Goal: Task Accomplishment & Management: Manage account settings

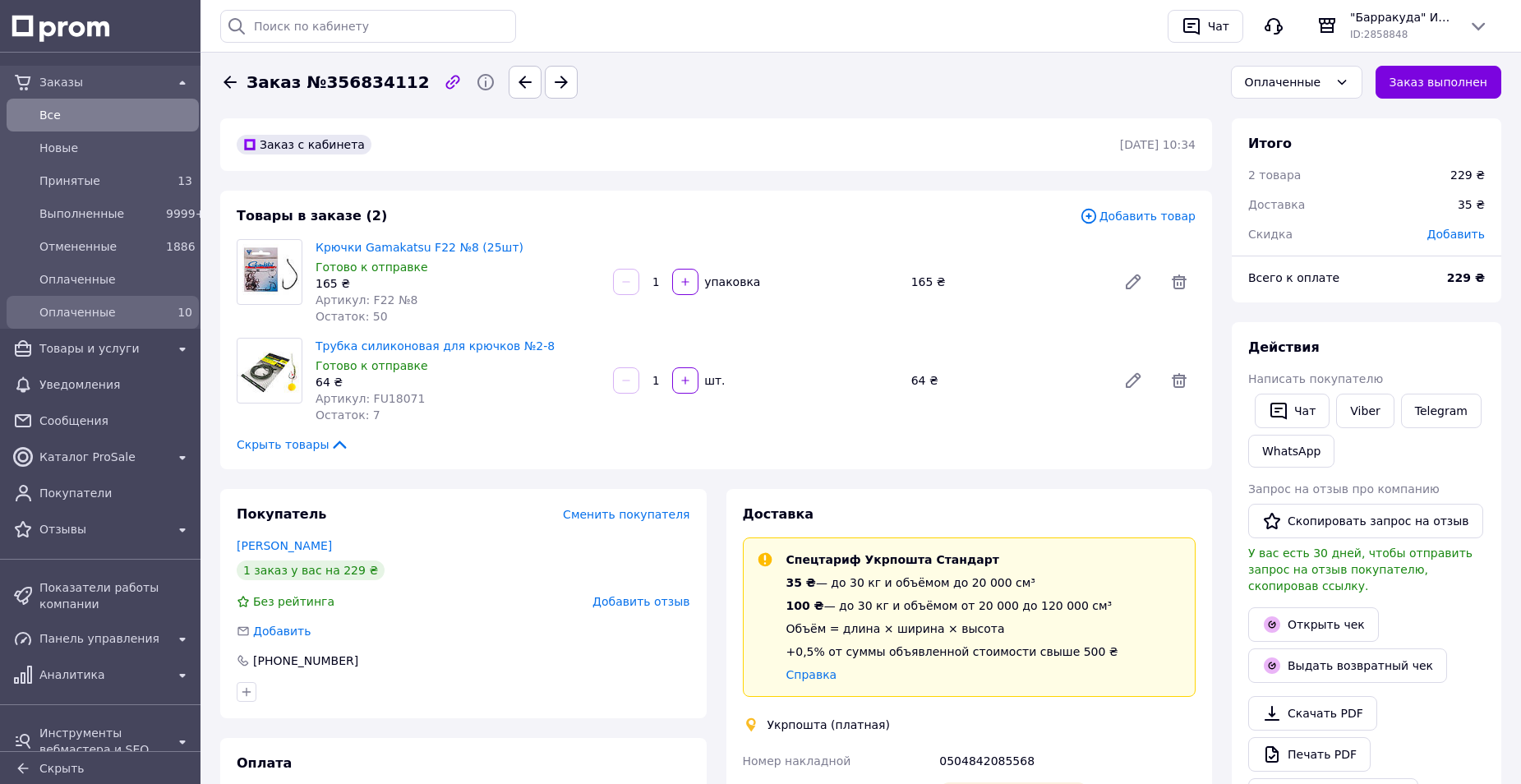
click at [61, 310] on span "Оплаченные" at bounding box center [99, 312] width 120 height 16
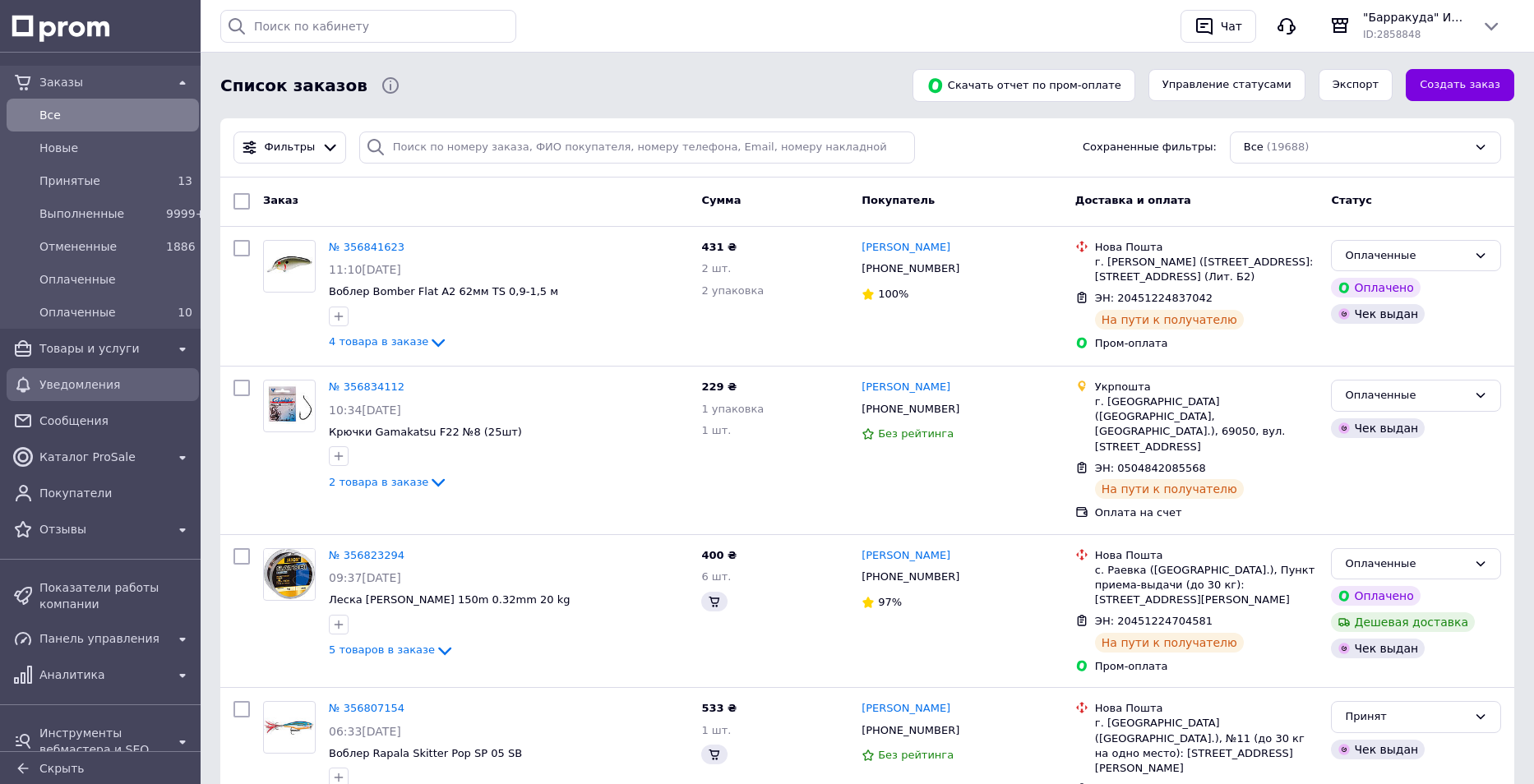
click at [76, 314] on span "Оплаченные" at bounding box center [99, 312] width 120 height 16
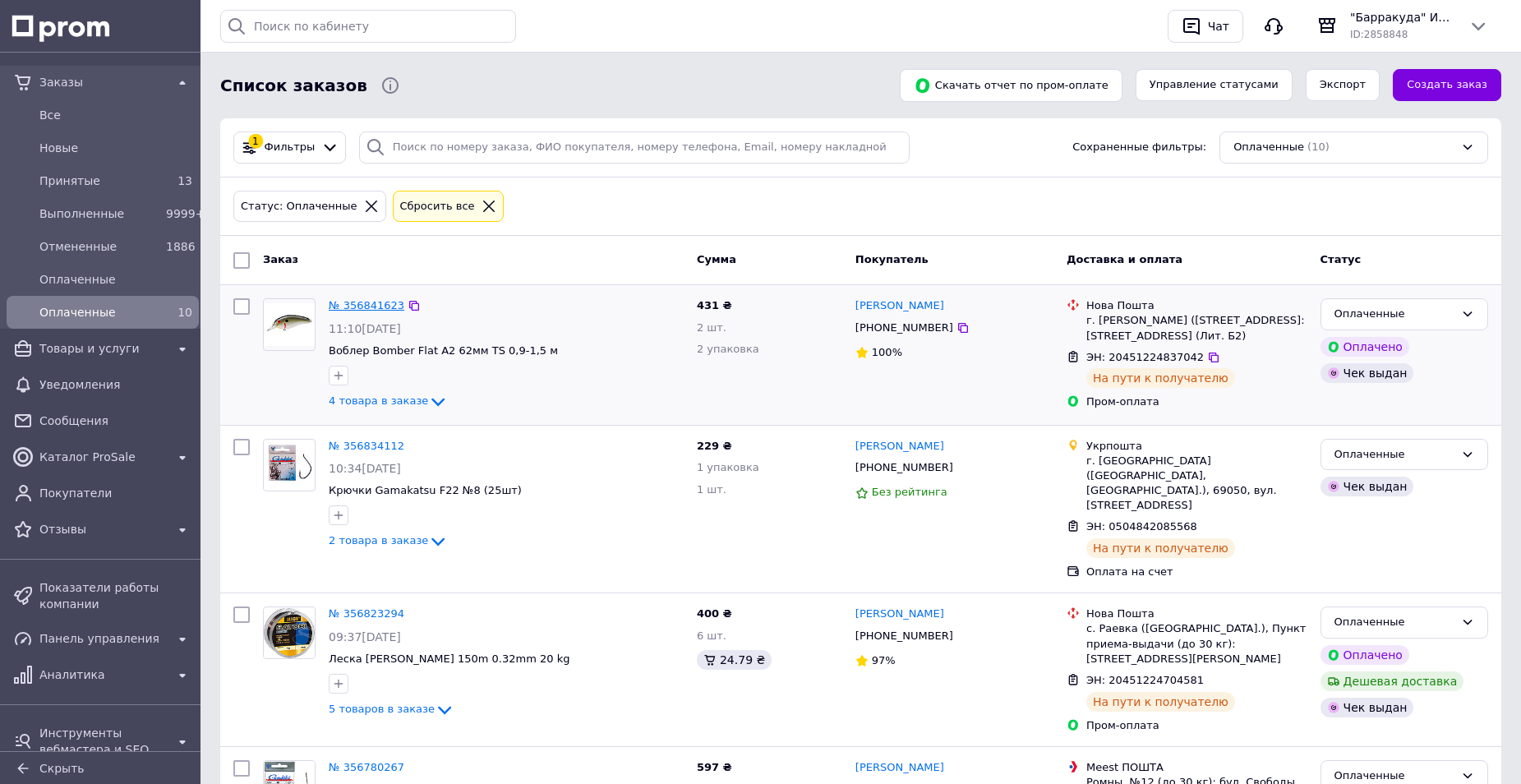
click at [375, 309] on link "№ 356841623" at bounding box center [367, 304] width 75 height 12
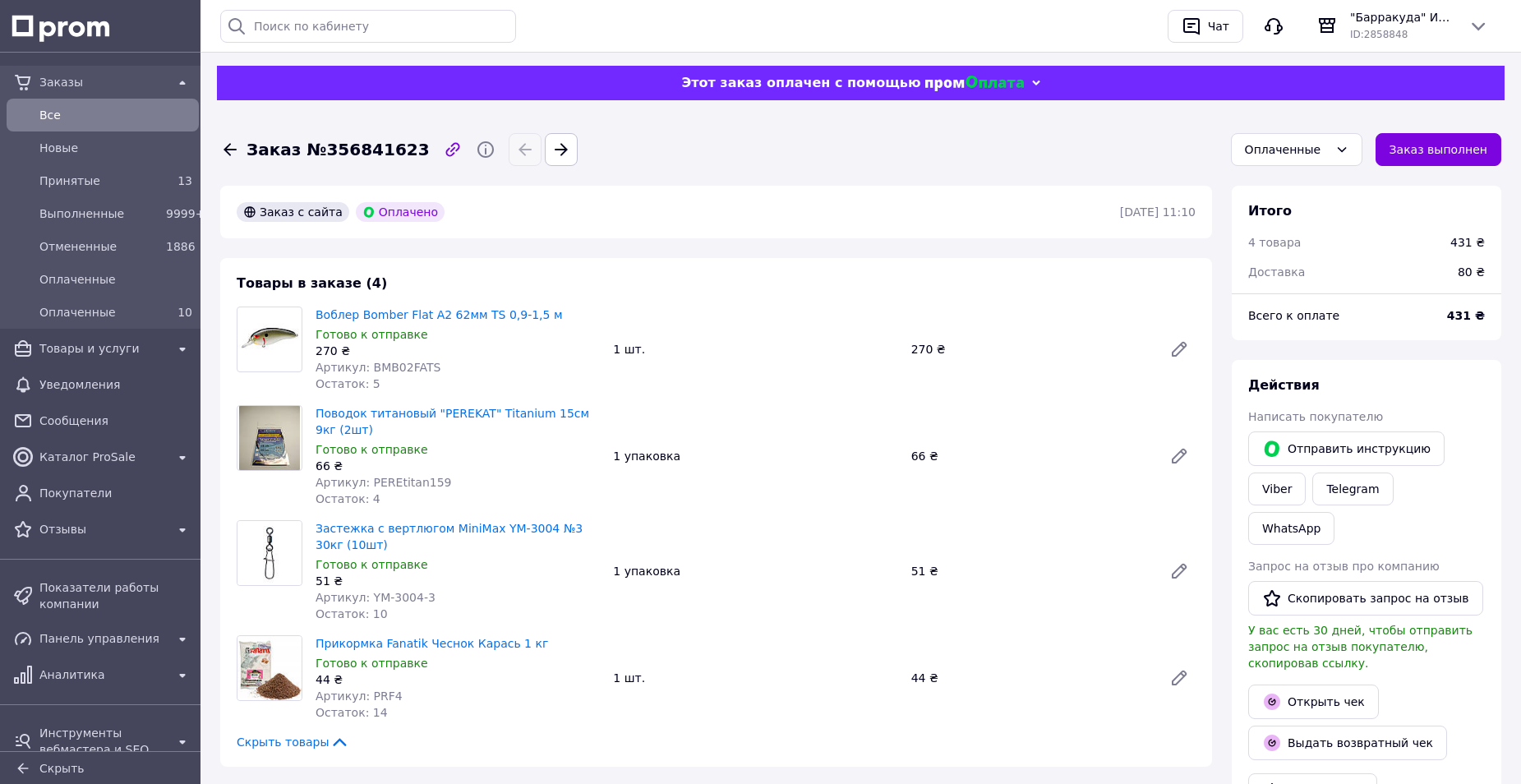
scroll to position [40, 0]
click at [77, 178] on span "Принятые" at bounding box center [99, 180] width 120 height 16
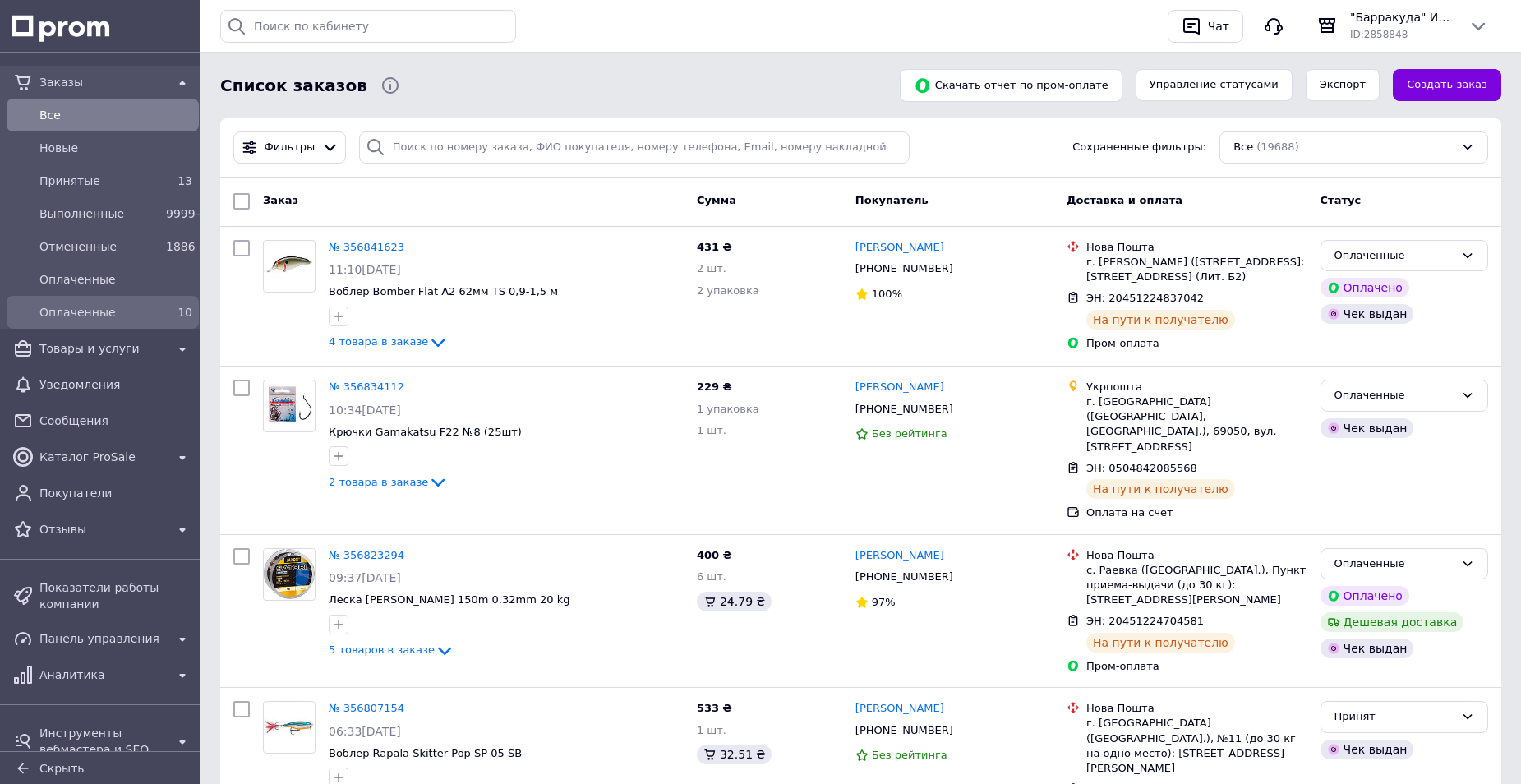
click at [96, 315] on span "Оплаченные" at bounding box center [99, 312] width 120 height 16
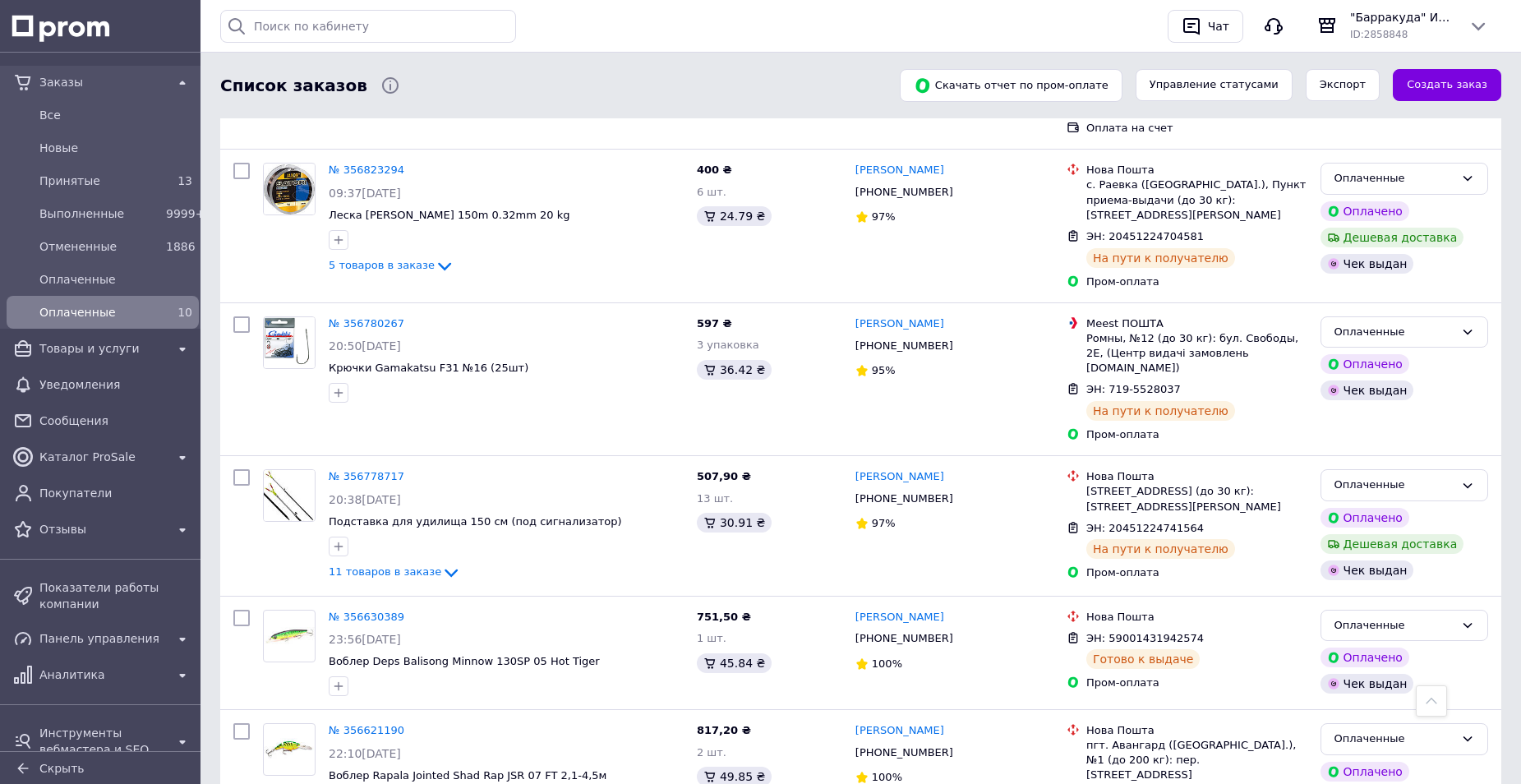
scroll to position [442, 0]
click at [78, 177] on span "Принятые" at bounding box center [99, 180] width 120 height 16
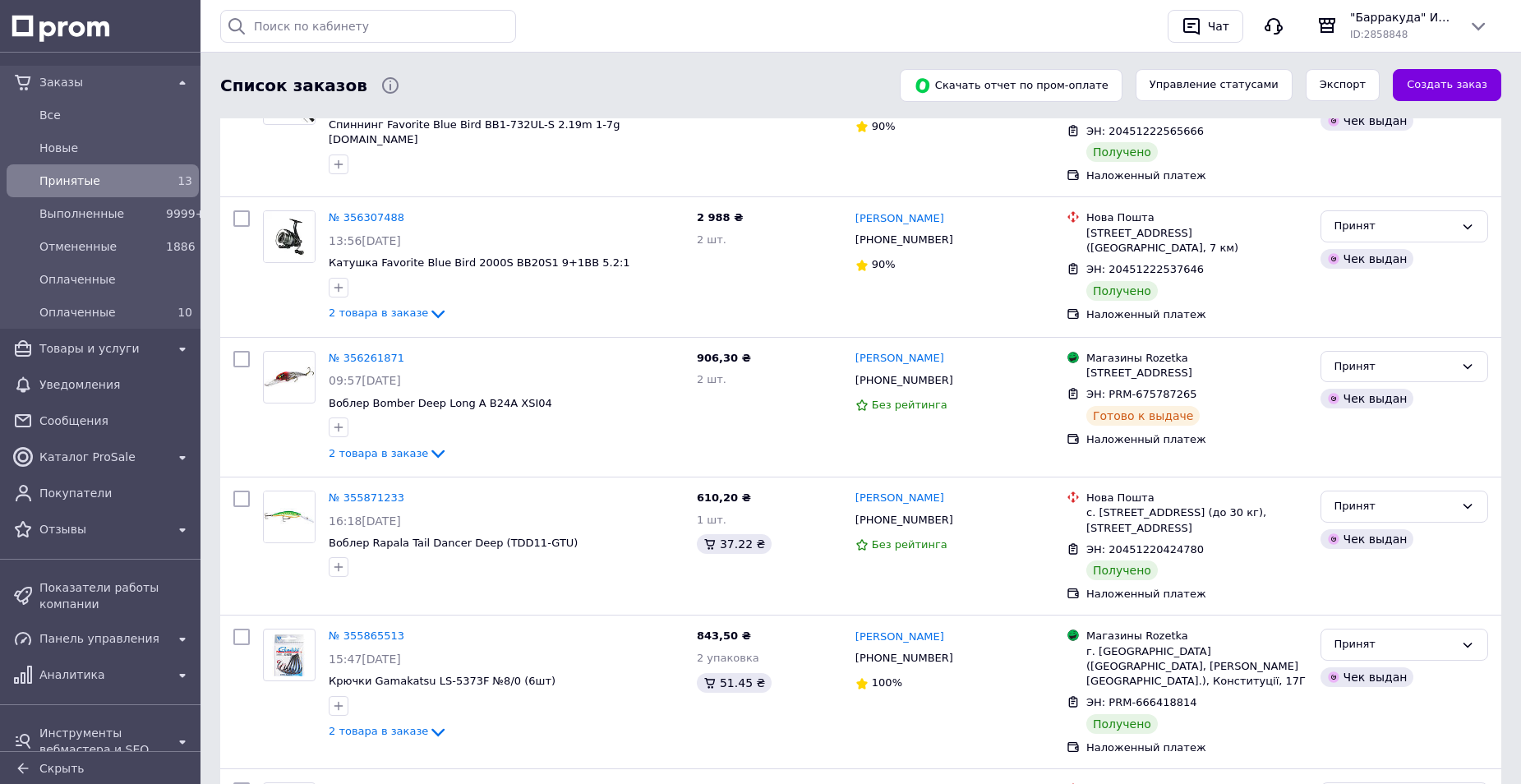
scroll to position [1350, 0]
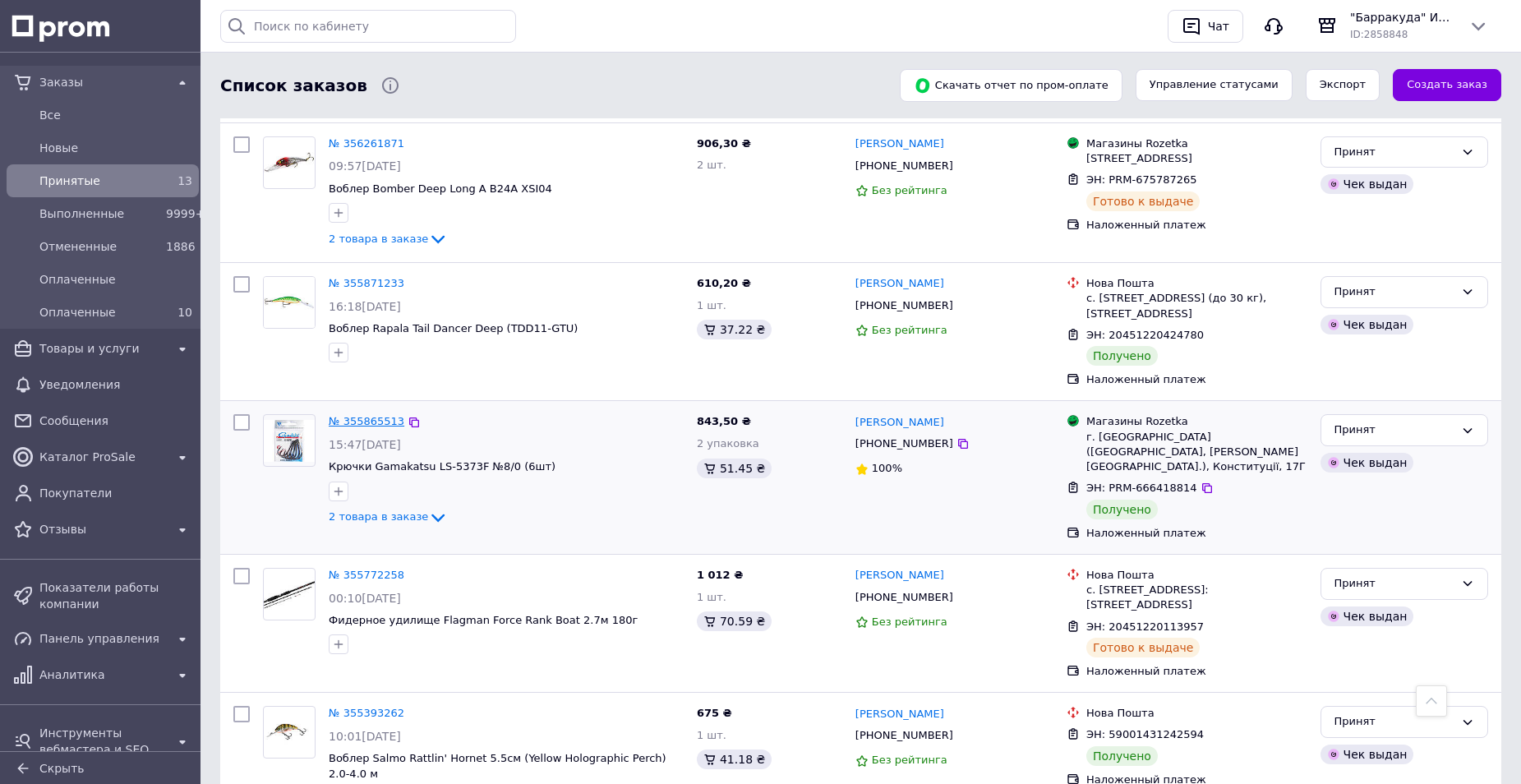
click at [370, 415] on link "№ 355865513" at bounding box center [367, 420] width 75 height 12
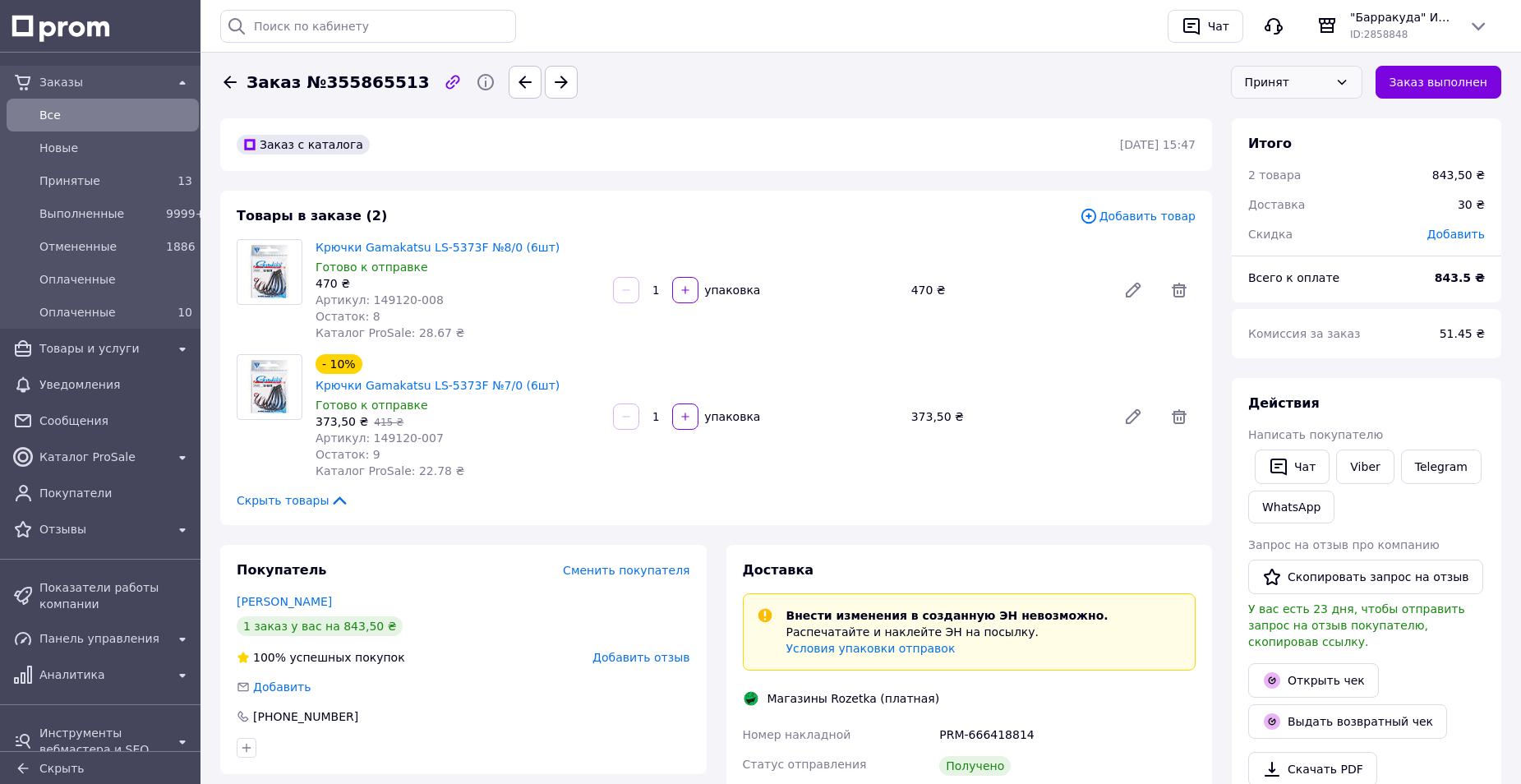
scroll to position [89, 0]
click at [1349, 79] on icon at bounding box center [1342, 82] width 13 height 13
click at [1285, 118] on li "Выполнен" at bounding box center [1297, 117] width 130 height 31
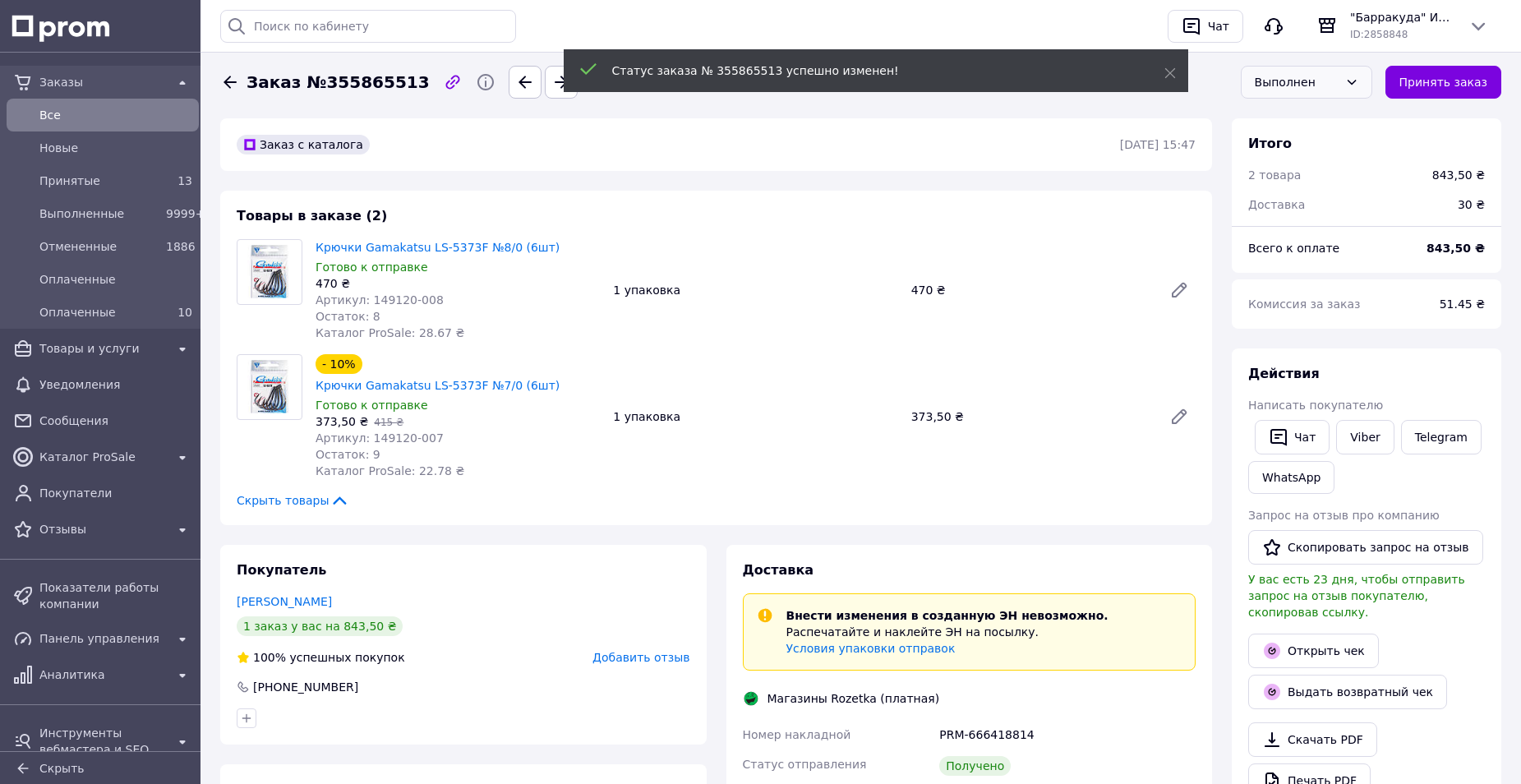
click at [629, 651] on span "Добавить отзыв" at bounding box center [641, 658] width 97 height 13
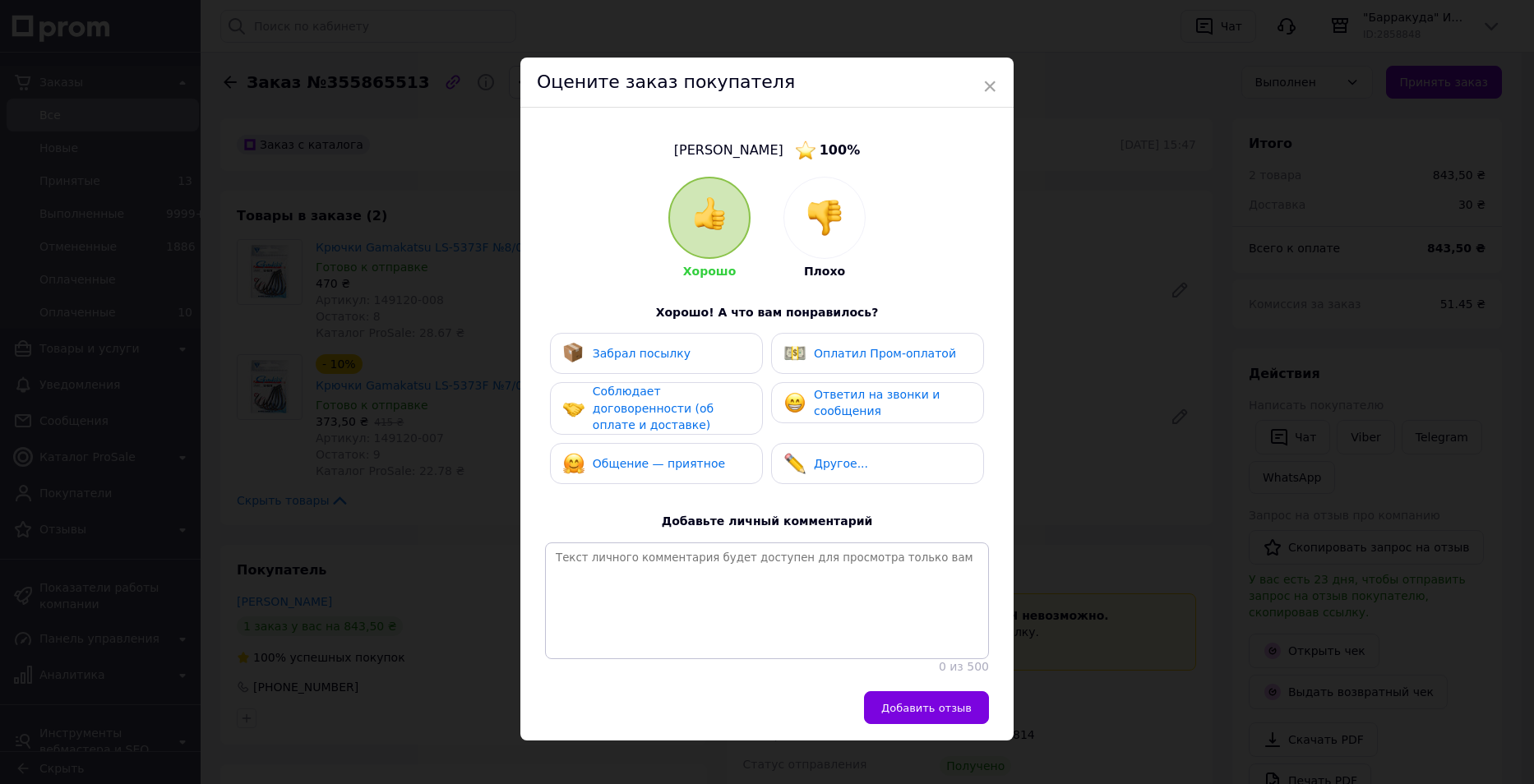
click at [642, 351] on span "Забрал посылку" at bounding box center [642, 353] width 98 height 13
click at [635, 396] on span "Соблюдает договоренности (об оплате и доставке)" at bounding box center [653, 408] width 121 height 47
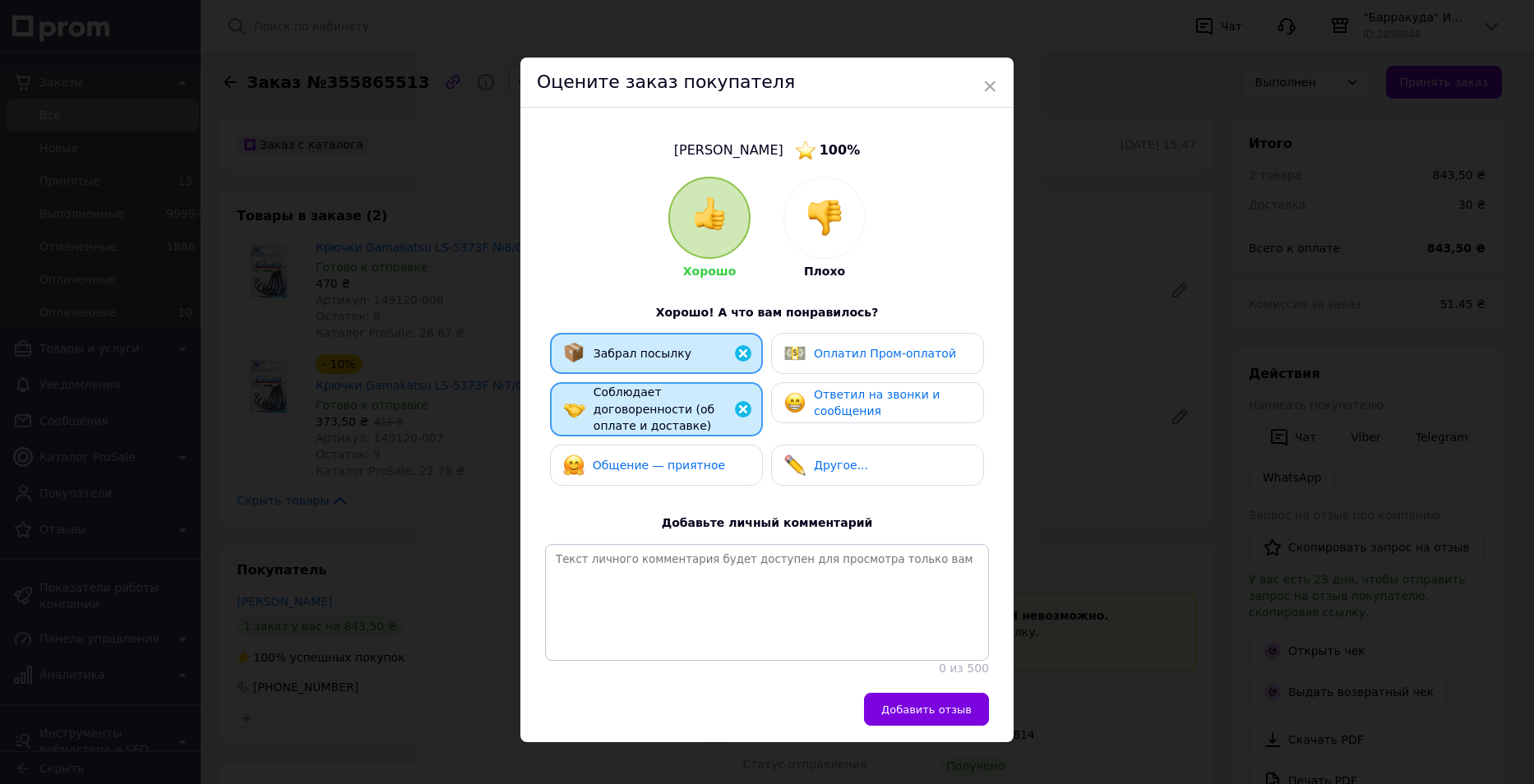
click at [634, 459] on span "Общение — приятное" at bounding box center [659, 466] width 132 height 13
click at [845, 392] on span "Ответил на звонки и сообщения" at bounding box center [876, 403] width 125 height 30
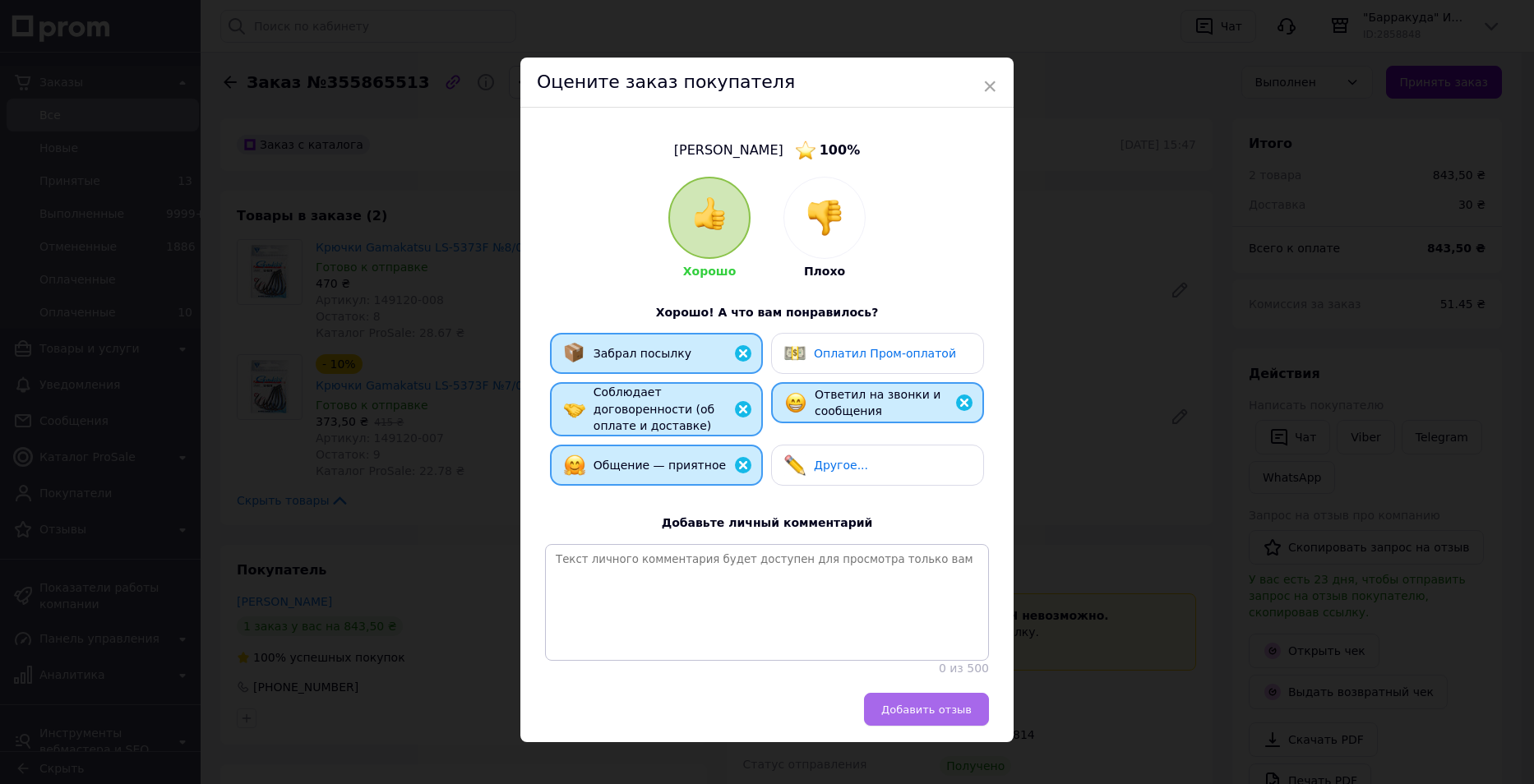
click at [928, 704] on span "Добавить отзыв" at bounding box center [927, 710] width 91 height 12
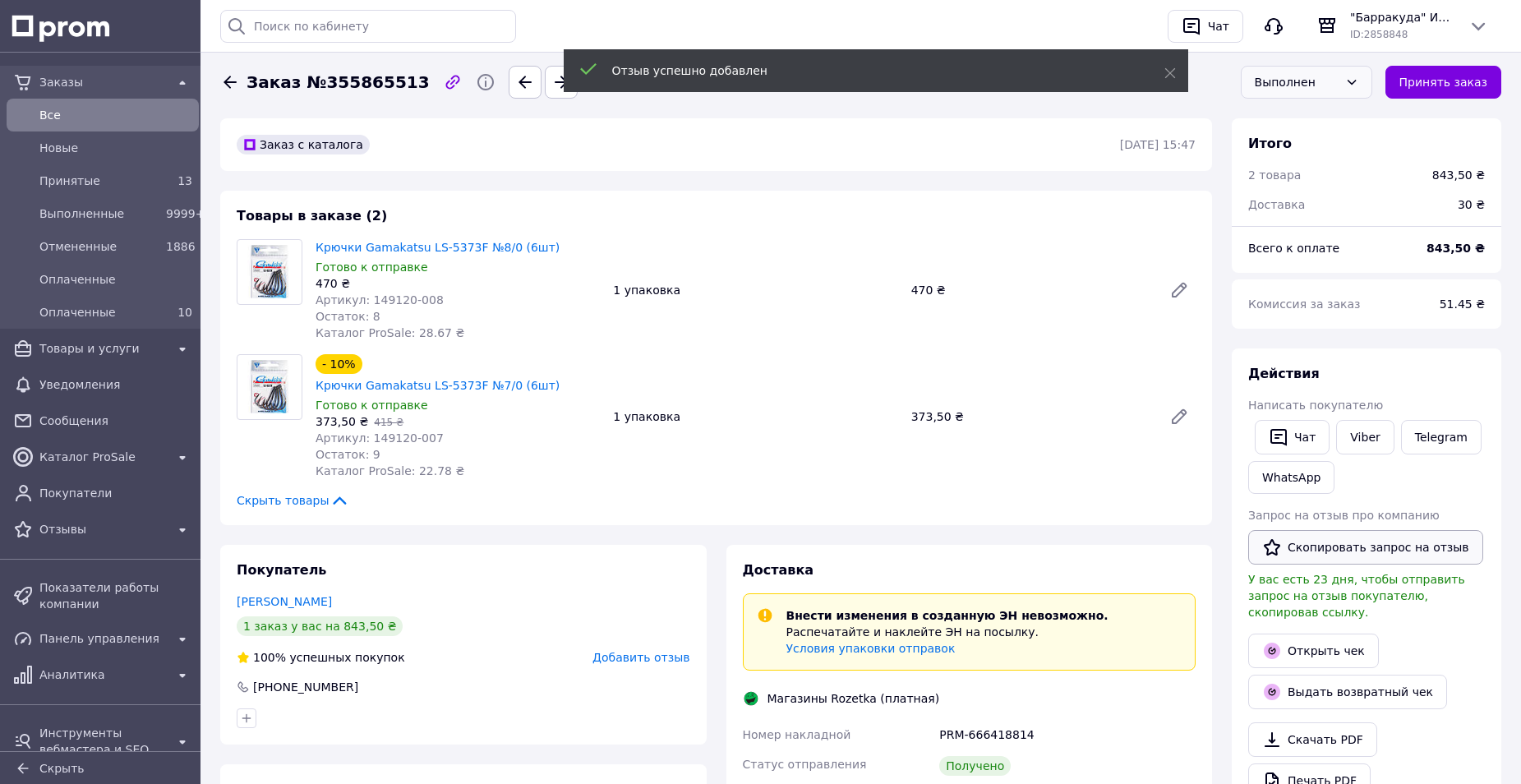
click at [1355, 545] on button "Скопировать запрос на отзыв" at bounding box center [1366, 547] width 235 height 35
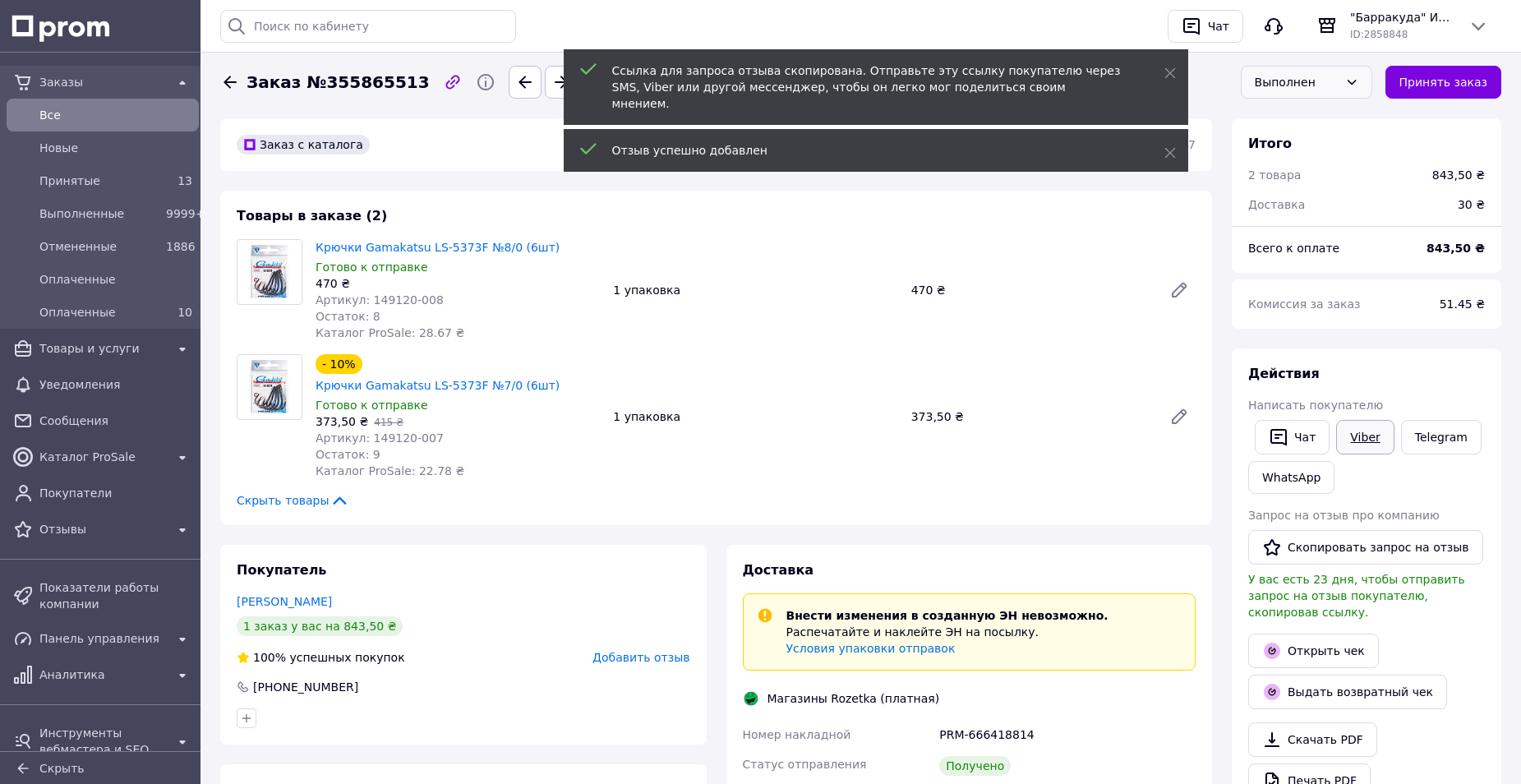
click at [1365, 431] on link "Viber" at bounding box center [1365, 437] width 57 height 35
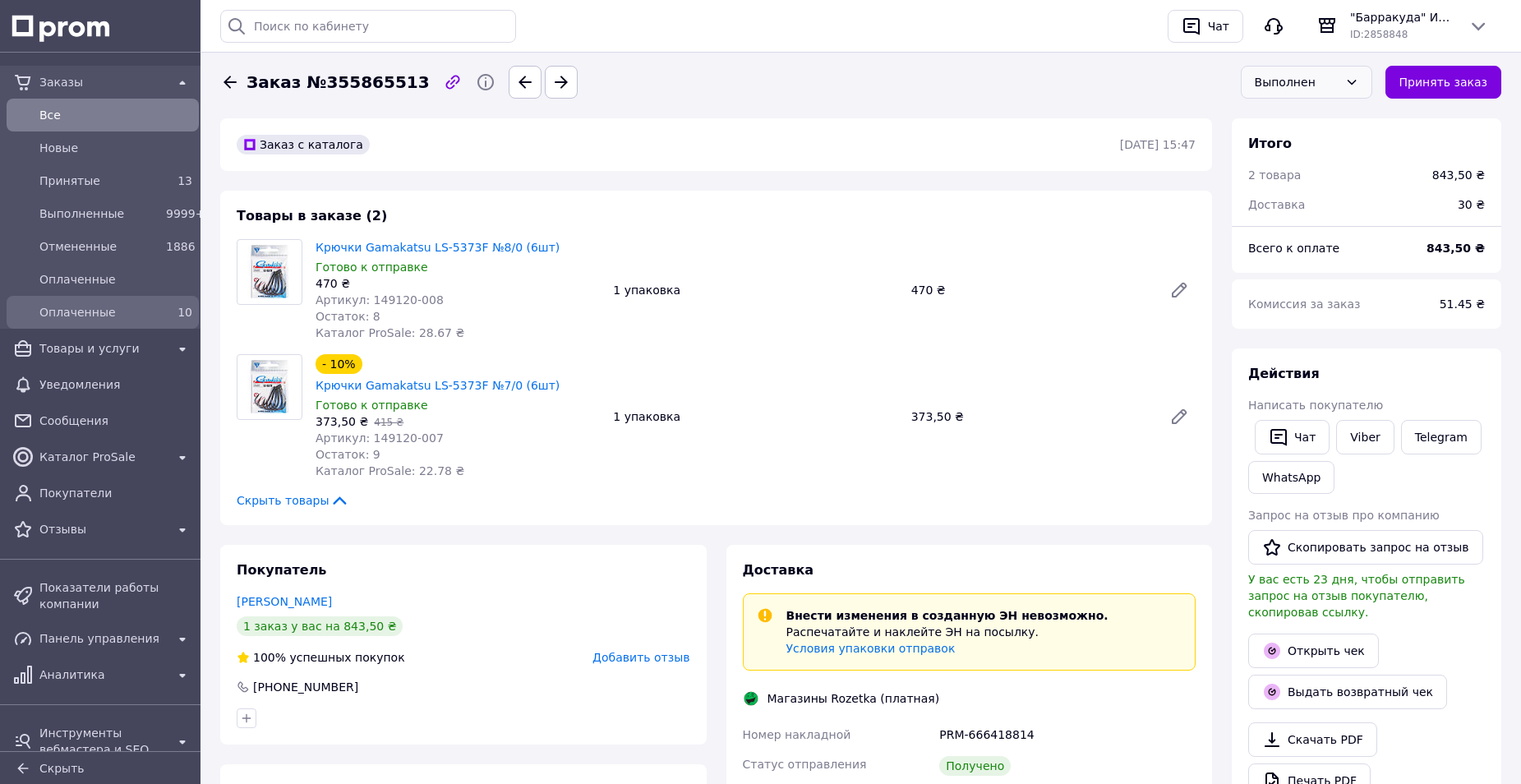
click at [83, 312] on span "Оплаченные" at bounding box center [99, 312] width 120 height 16
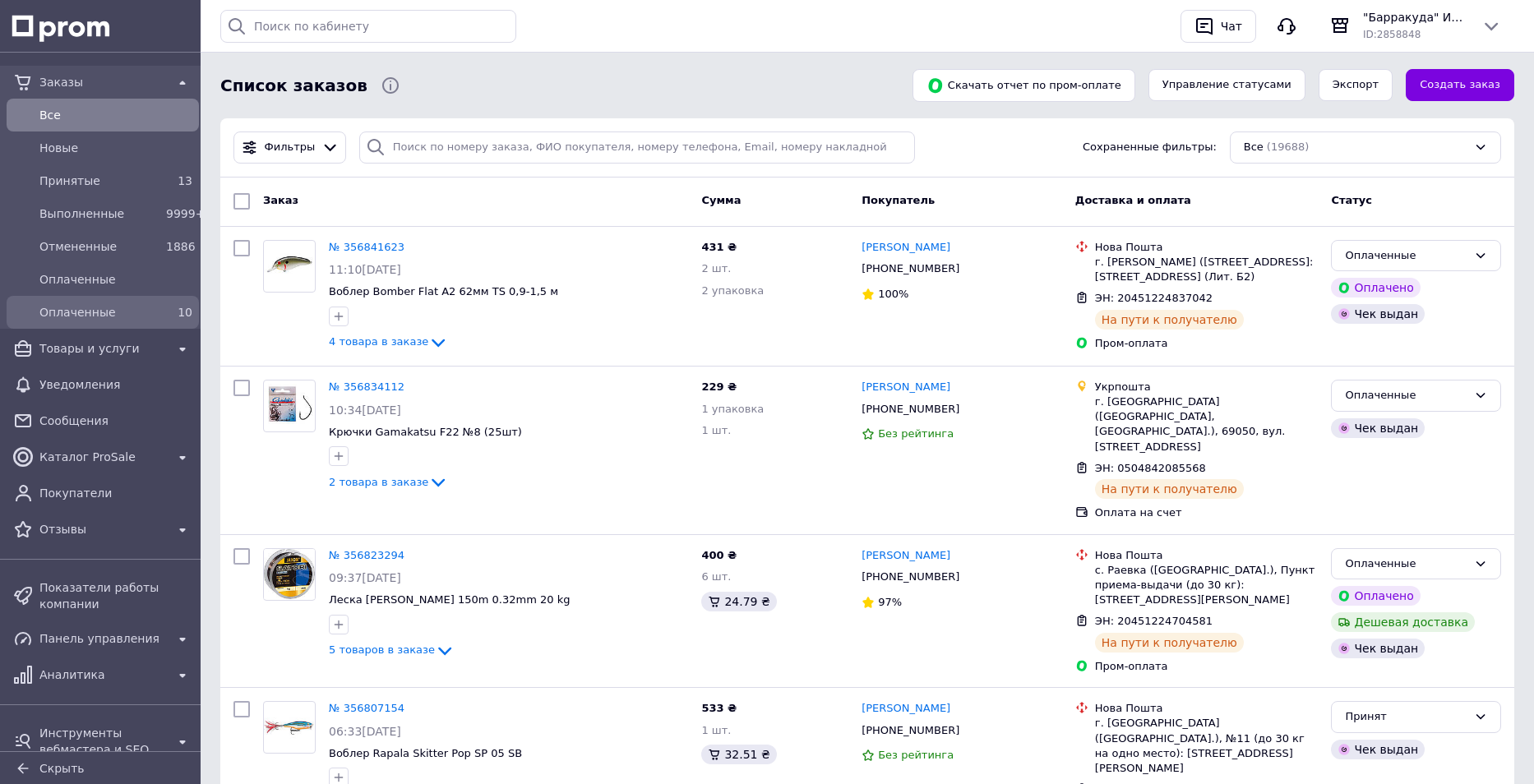
click at [64, 177] on span "Принятые" at bounding box center [99, 180] width 120 height 16
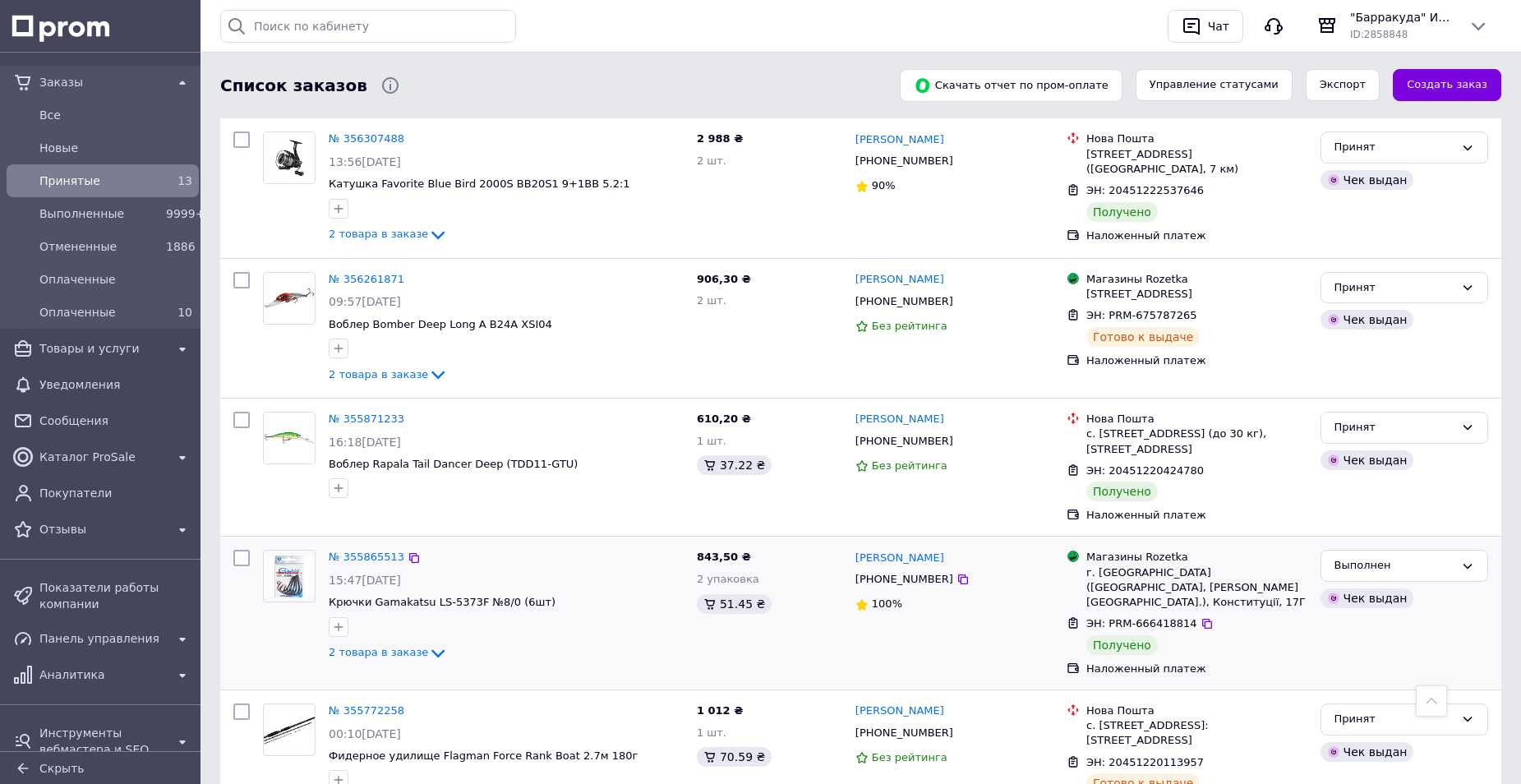
scroll to position [1185, 0]
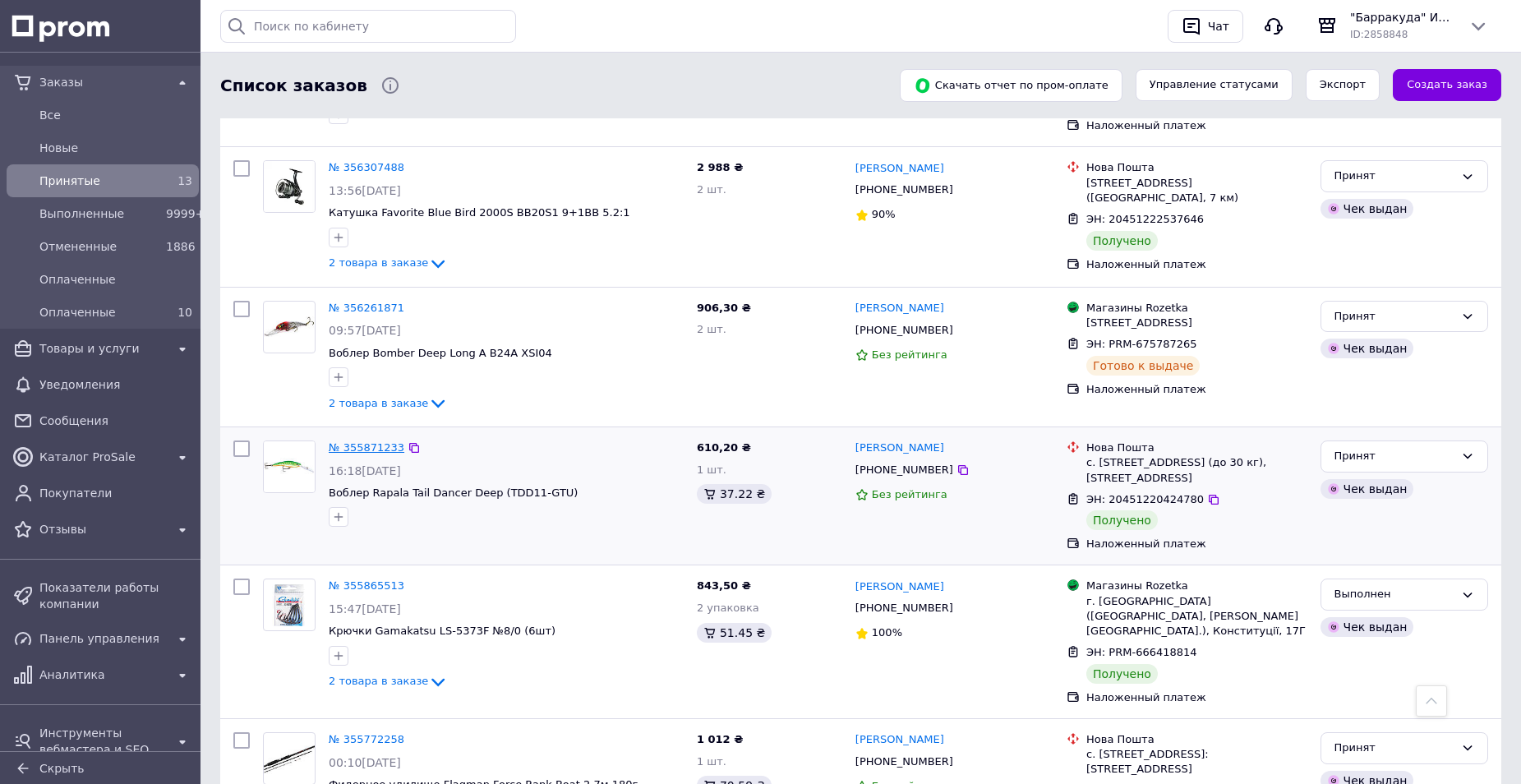
click at [368, 441] on link "№ 355871233" at bounding box center [367, 447] width 75 height 12
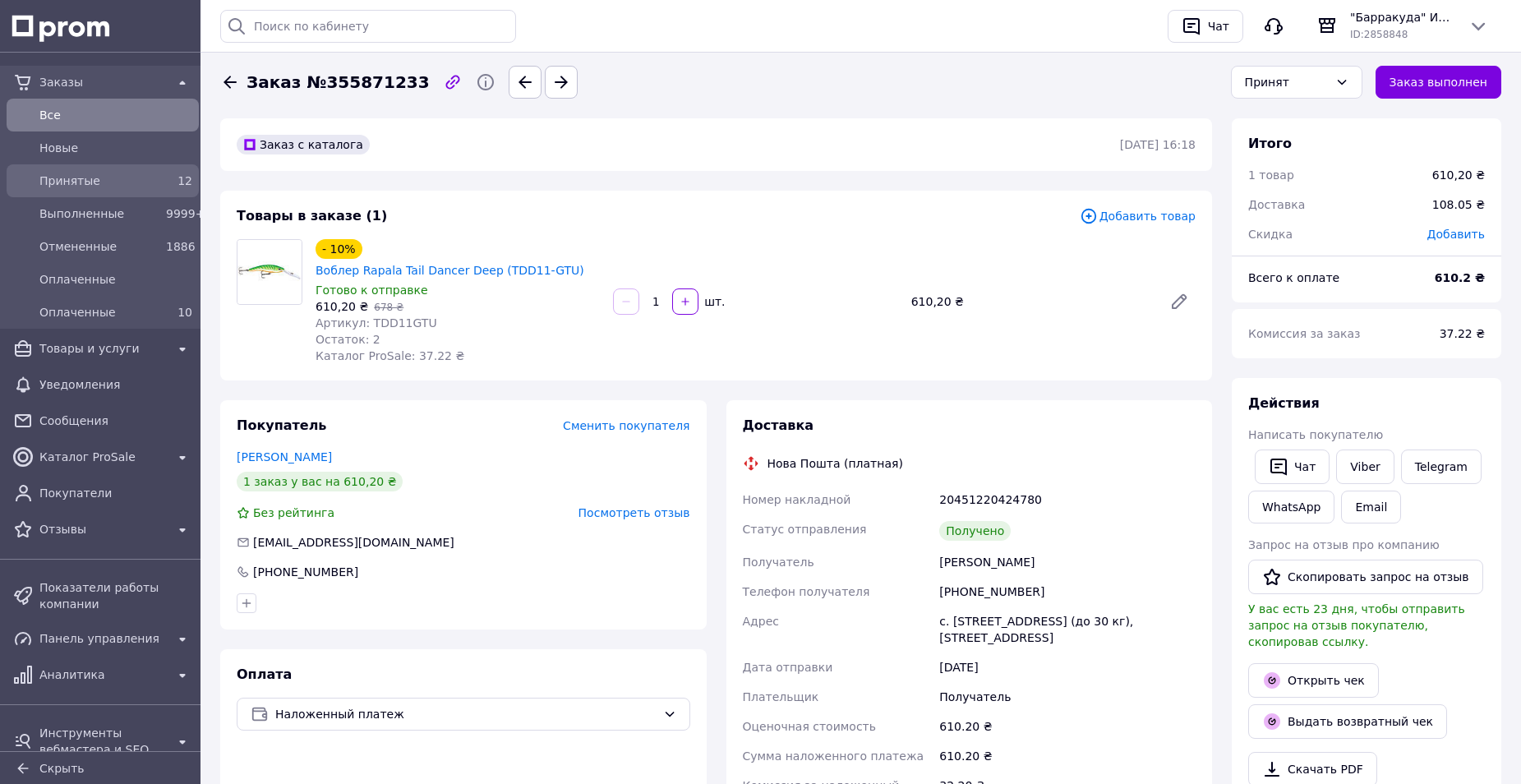
click at [56, 172] on div "Принятые" at bounding box center [99, 181] width 126 height 23
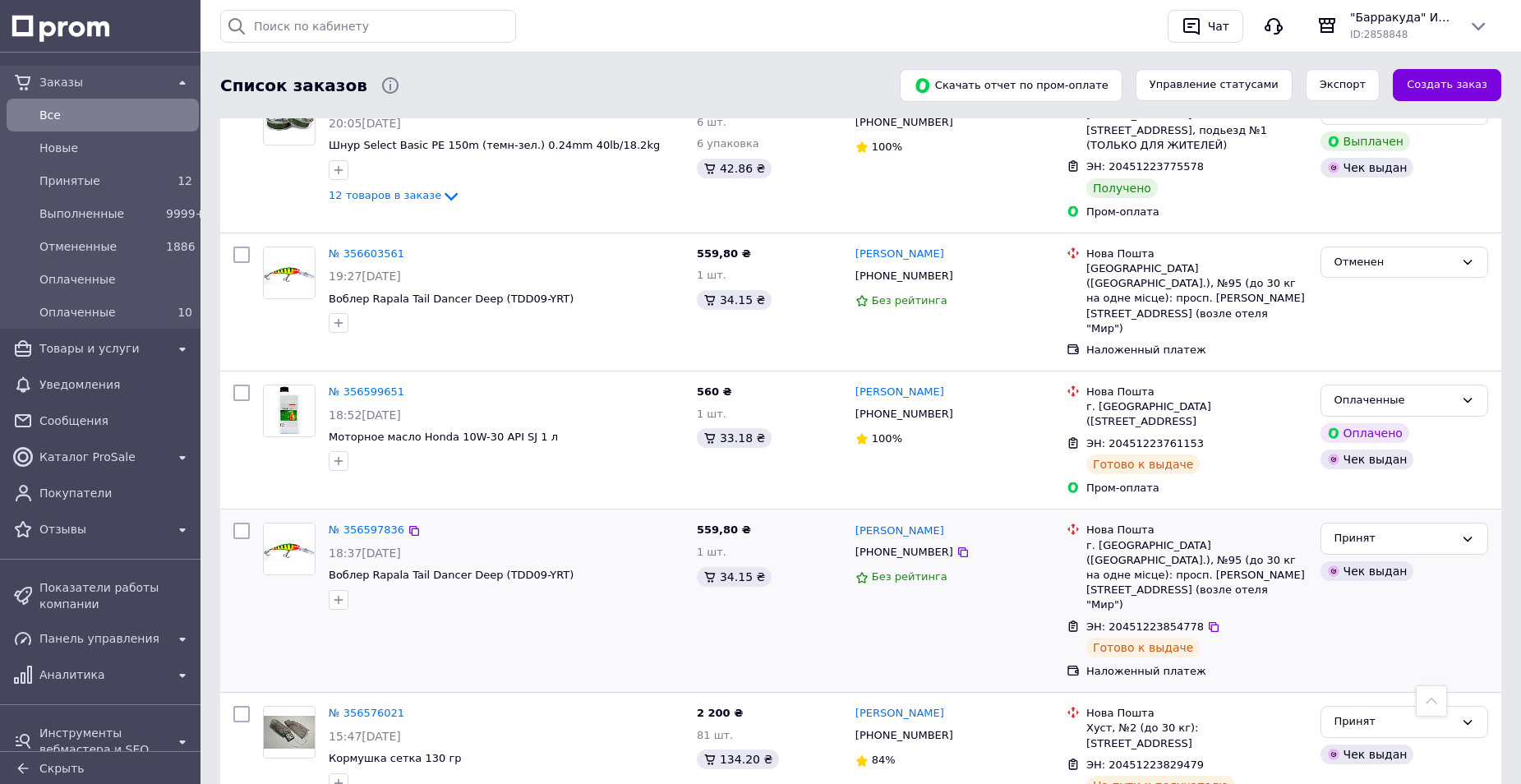
scroll to position [1643, 0]
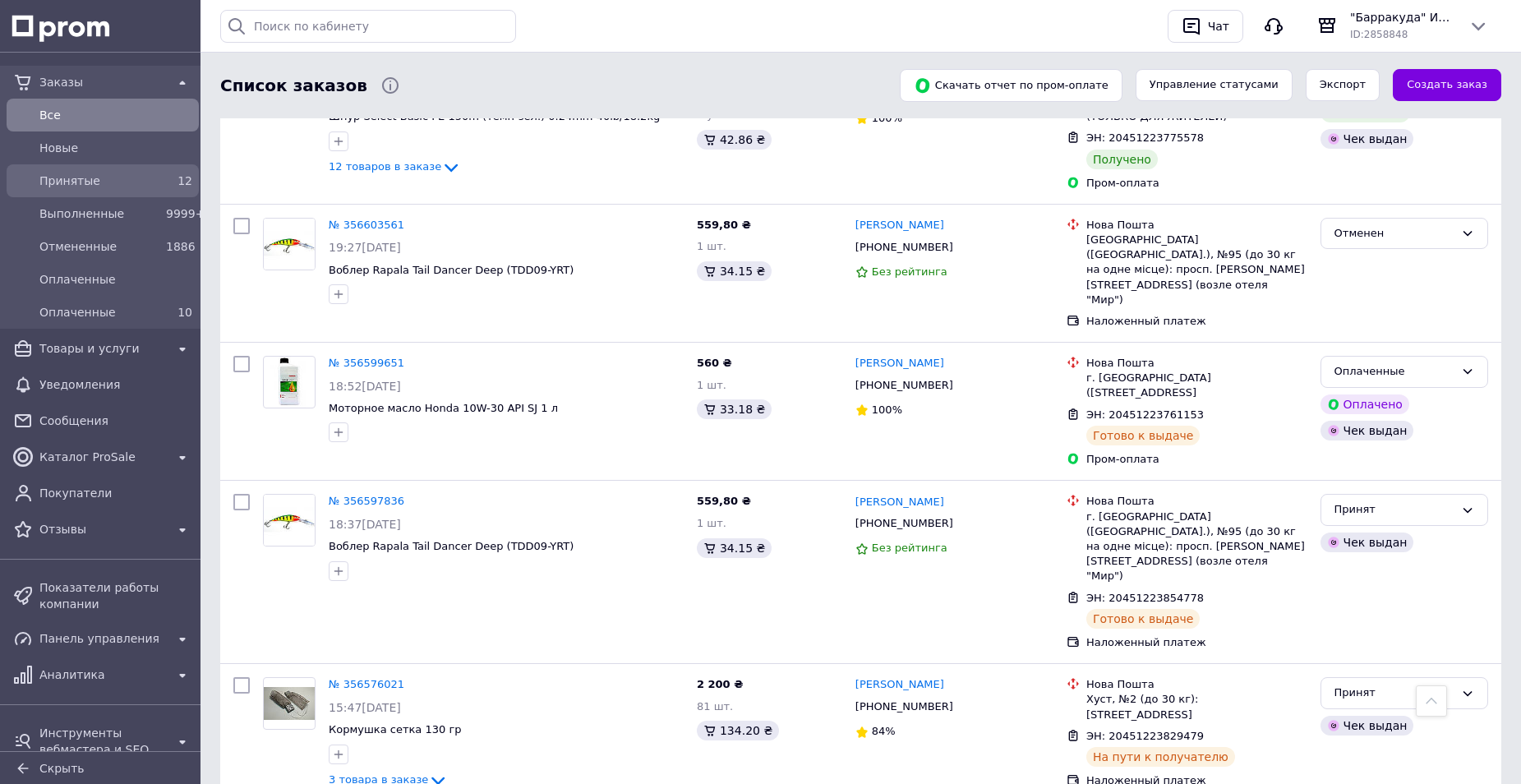
click at [79, 173] on span "Принятые" at bounding box center [99, 180] width 120 height 16
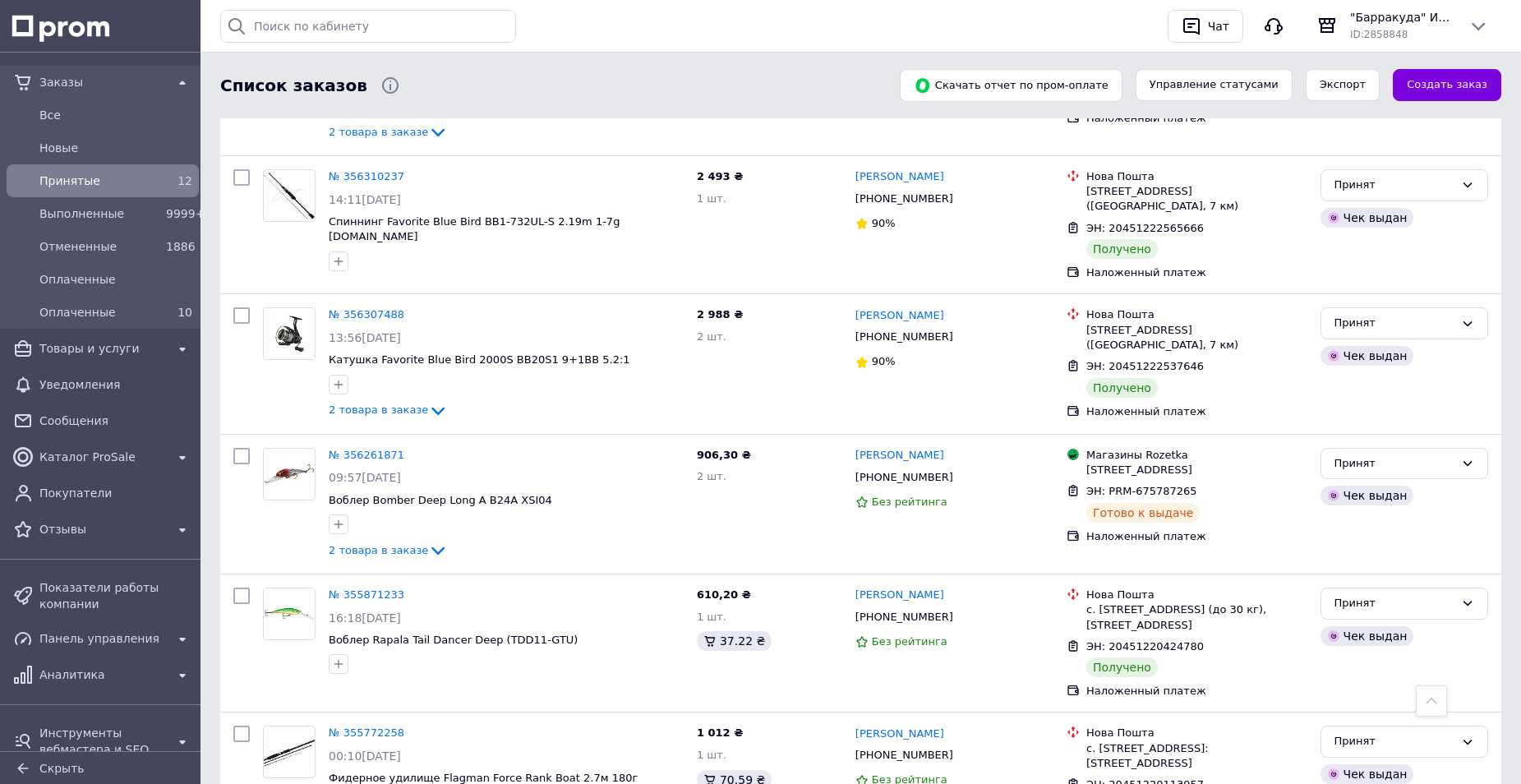
scroll to position [1069, 0]
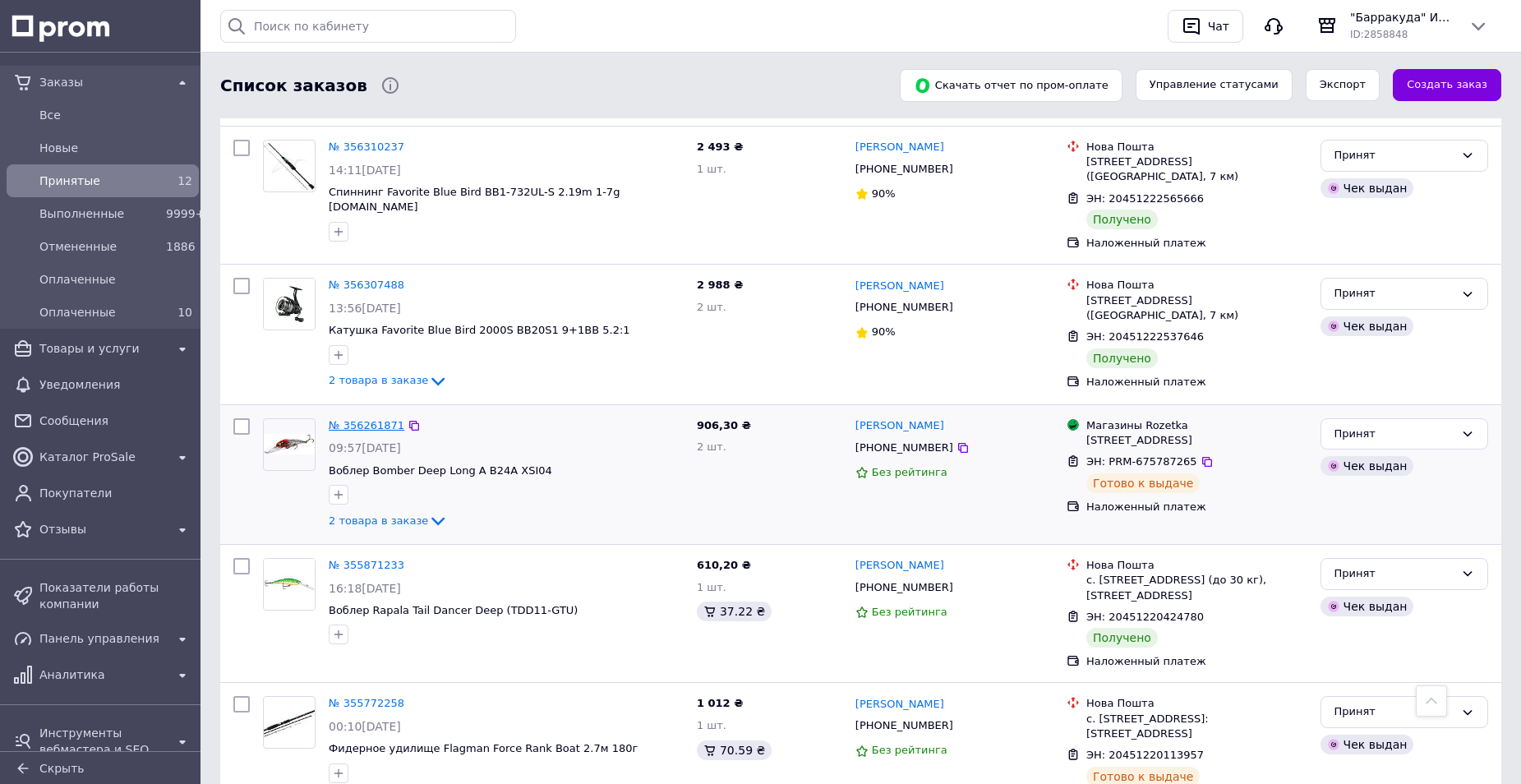
click at [384, 419] on link "№ 356261871" at bounding box center [367, 425] width 75 height 12
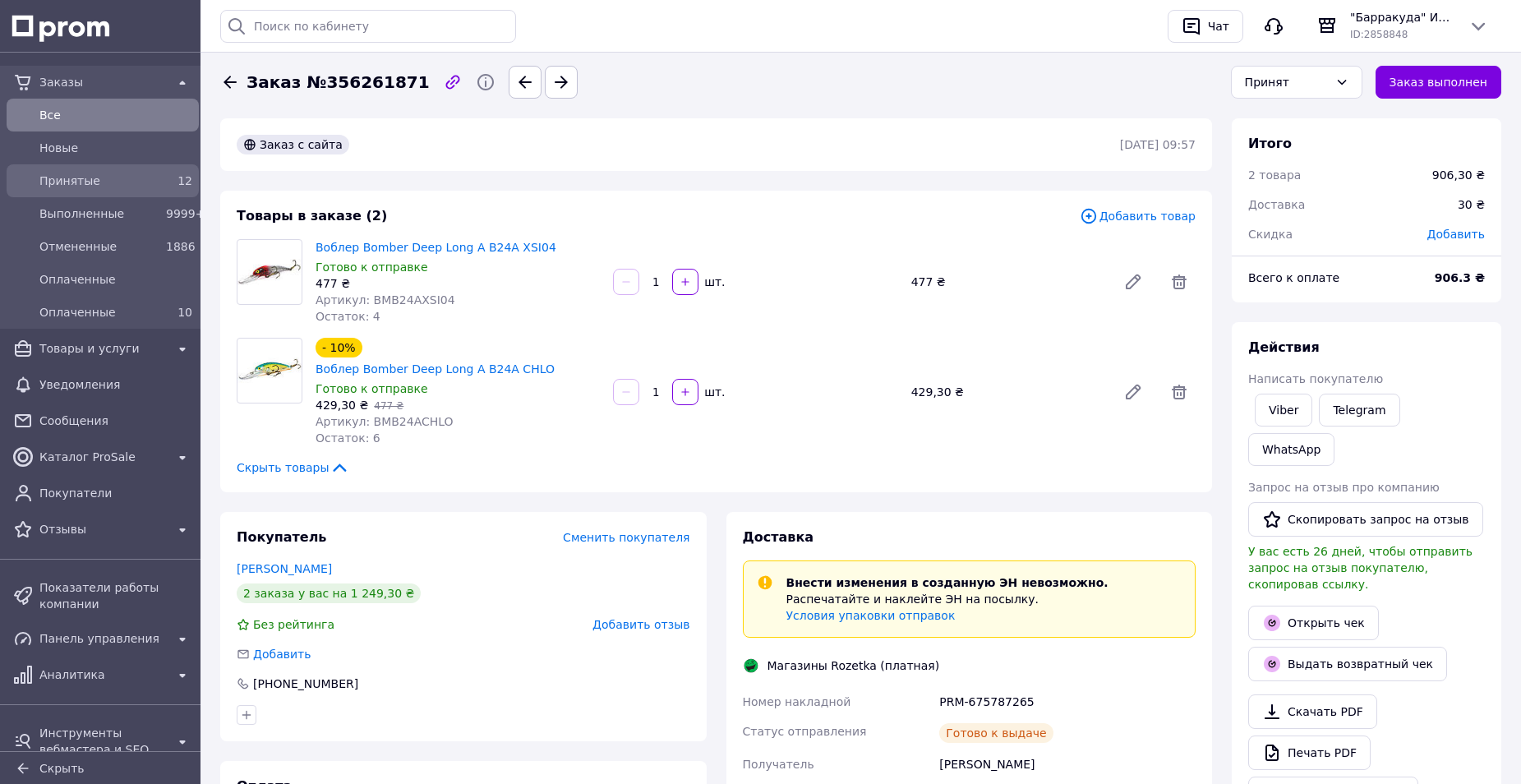
click at [68, 179] on span "Принятые" at bounding box center [99, 180] width 120 height 16
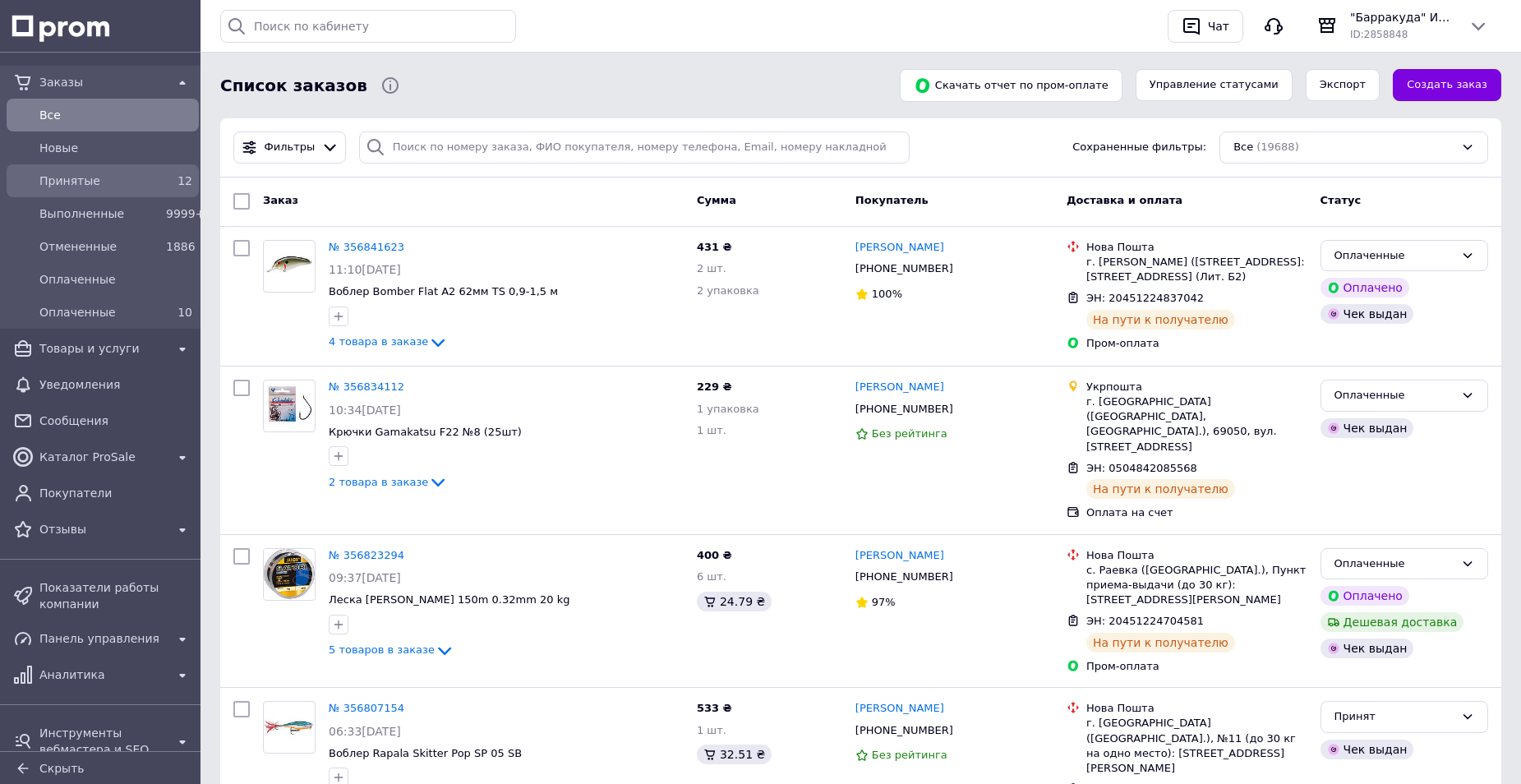
click at [57, 184] on span "Принятые" at bounding box center [99, 180] width 120 height 16
